Goal: Communication & Community: Connect with others

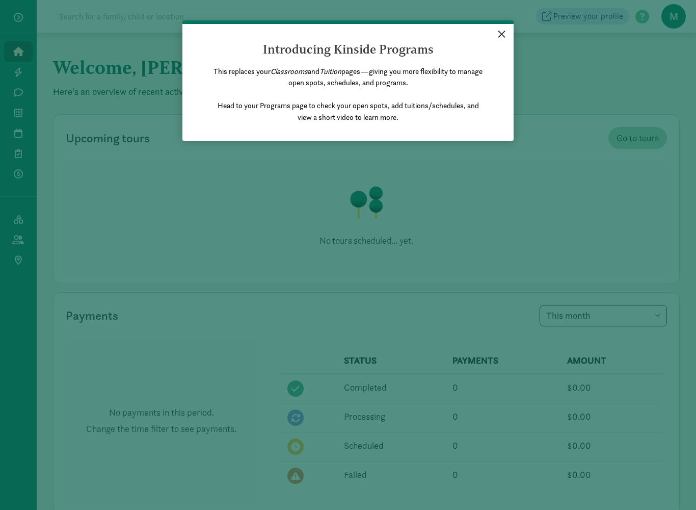
click at [499, 35] on link "×" at bounding box center [502, 33] width 18 height 18
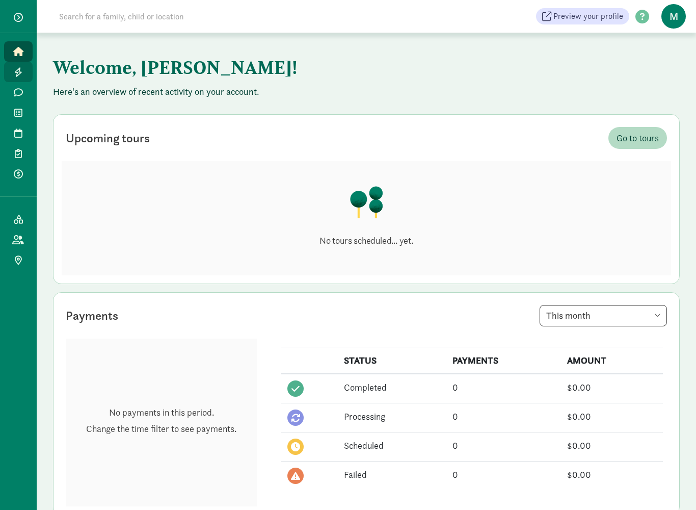
click at [18, 71] on icon at bounding box center [18, 71] width 8 height 9
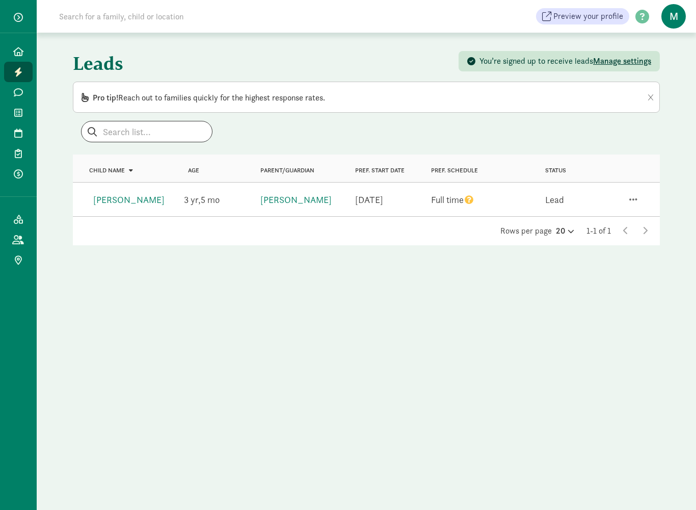
click at [556, 207] on div "Status Lead" at bounding box center [571, 200] width 76 height 22
click at [635, 200] on span "button" at bounding box center [633, 199] width 8 height 9
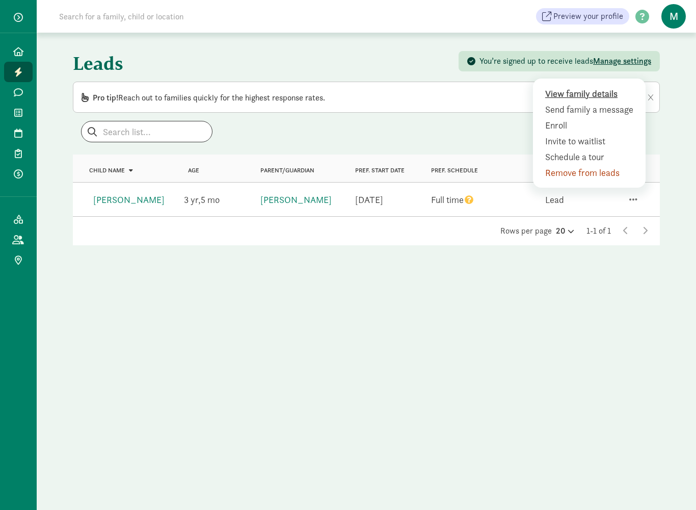
click at [604, 97] on div "View family details" at bounding box center [591, 94] width 93 height 14
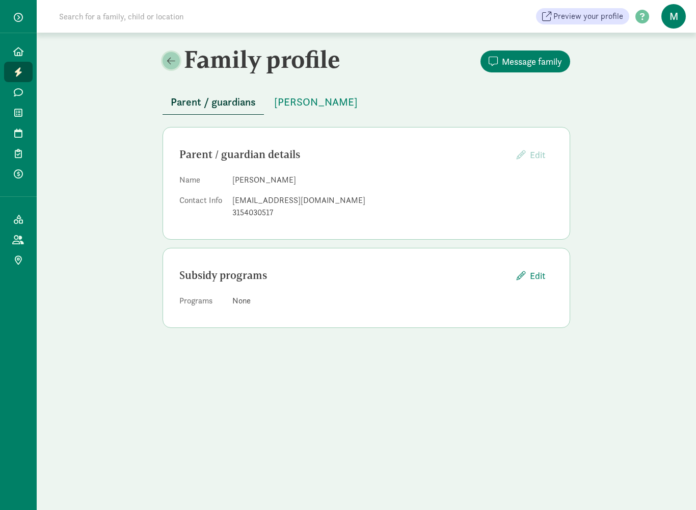
click at [169, 61] on span at bounding box center [171, 60] width 8 height 9
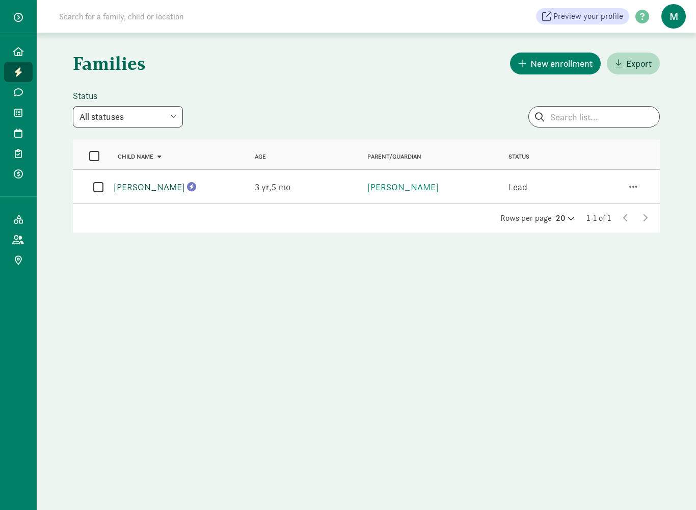
click at [158, 192] on link "[PERSON_NAME]" at bounding box center [149, 187] width 71 height 12
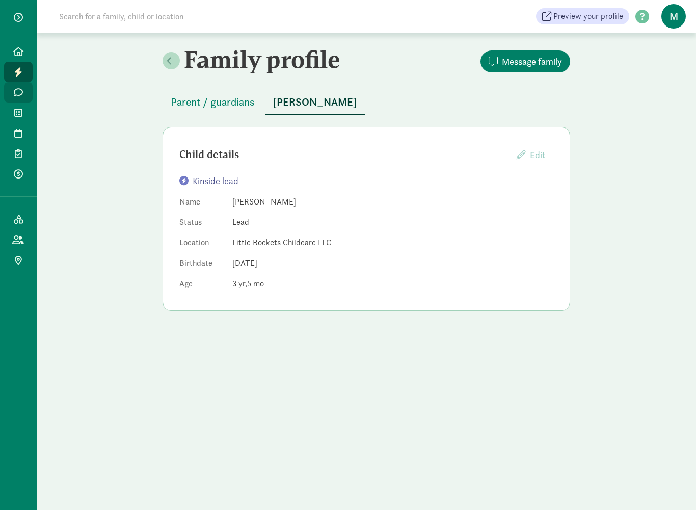
click at [20, 97] on link "Messages" at bounding box center [18, 92] width 29 height 20
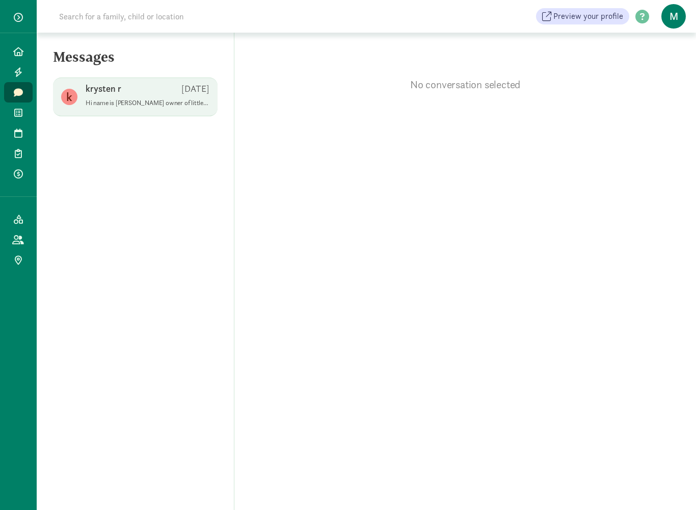
click at [146, 110] on span "[PERSON_NAME] [DATE] Hi name is [PERSON_NAME] owner of little rockets i am reac…" at bounding box center [148, 97] width 124 height 29
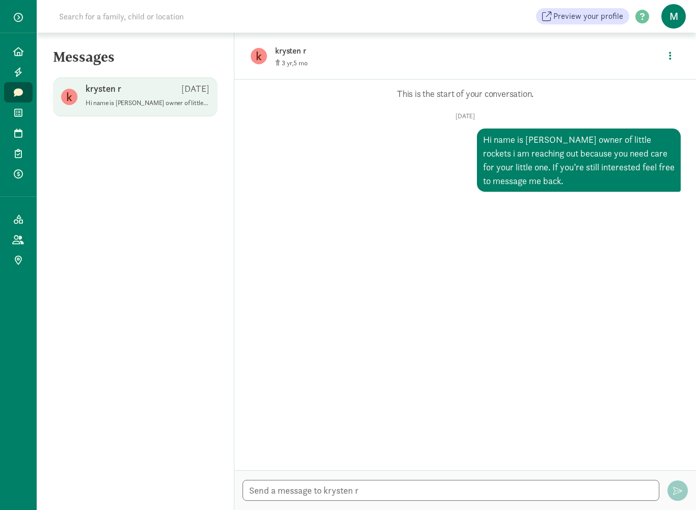
click at [369, 284] on div "Opps, something went wrong :( Retry This is the start of your conversation. [DA…" at bounding box center [465, 274] width 462 height 390
click at [678, 20] on span "M" at bounding box center [673, 16] width 24 height 24
click at [660, 58] on link "Logout" at bounding box center [665, 53] width 41 height 12
